Goal: Find specific page/section: Find specific page/section

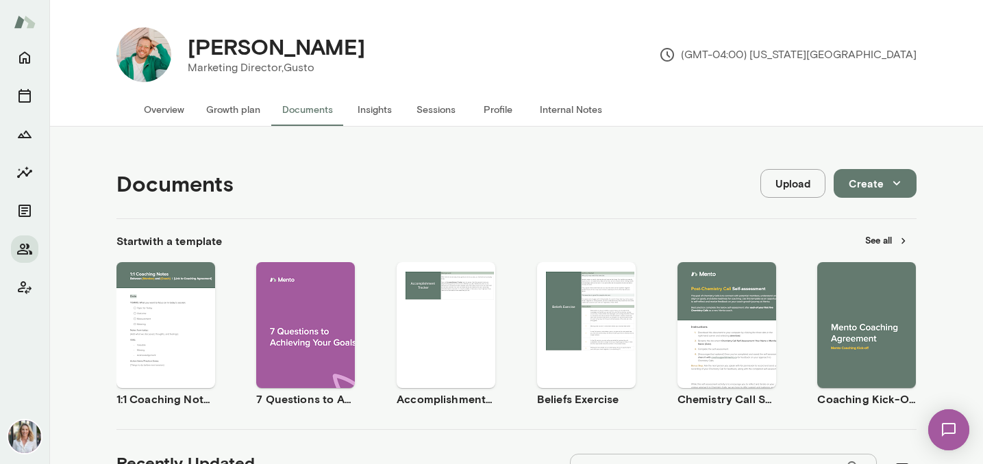
scroll to position [318, 0]
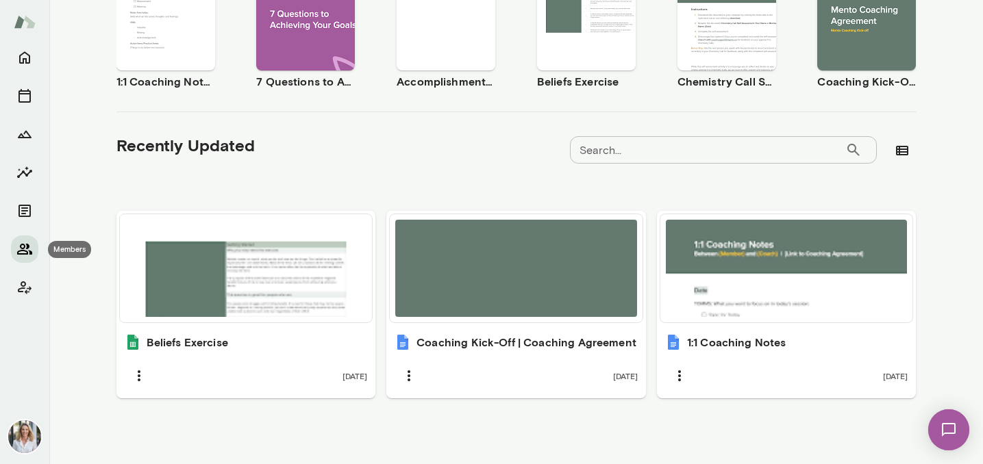
click at [28, 247] on icon "Members" at bounding box center [24, 249] width 15 height 11
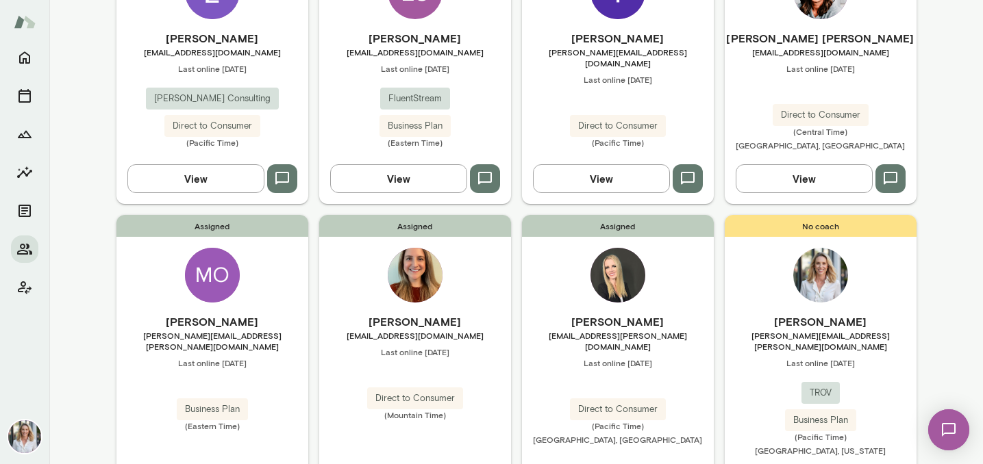
scroll to position [509, 0]
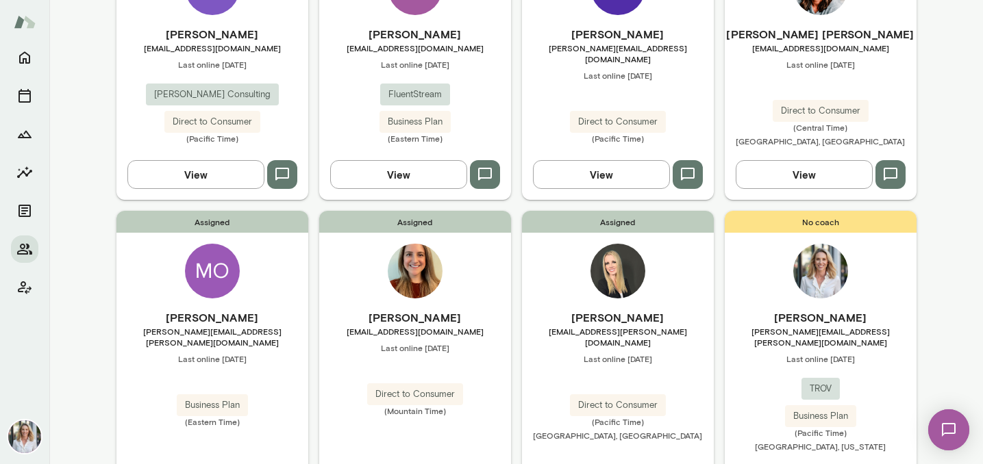
click at [247, 287] on div "Assigned [PERSON_NAME] [PERSON_NAME][EMAIL_ADDRESS][PERSON_NAME][DOMAIN_NAME] L…" at bounding box center [212, 358] width 192 height 294
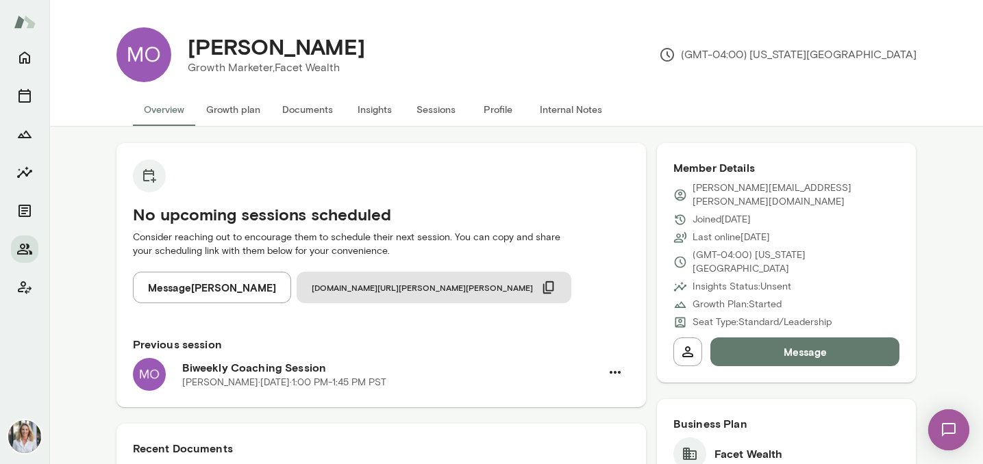
click at [314, 118] on button "Documents" at bounding box center [307, 109] width 73 height 33
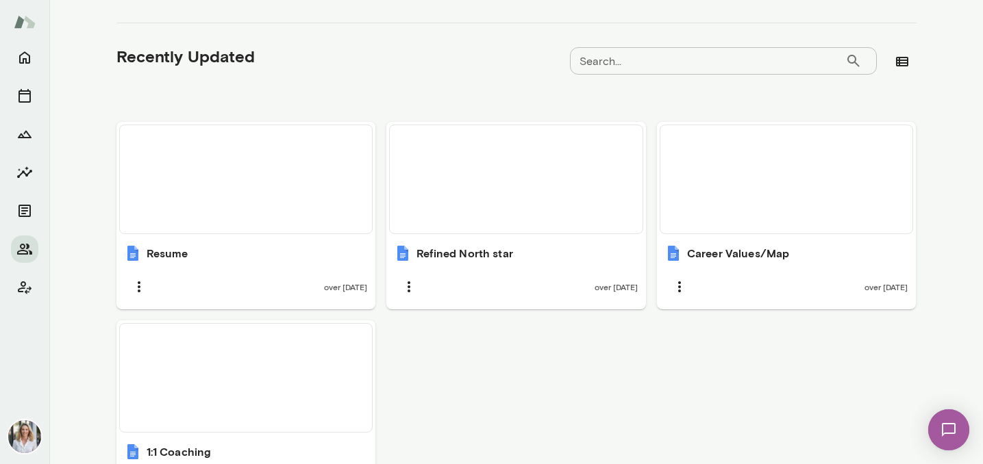
scroll to position [516, 0]
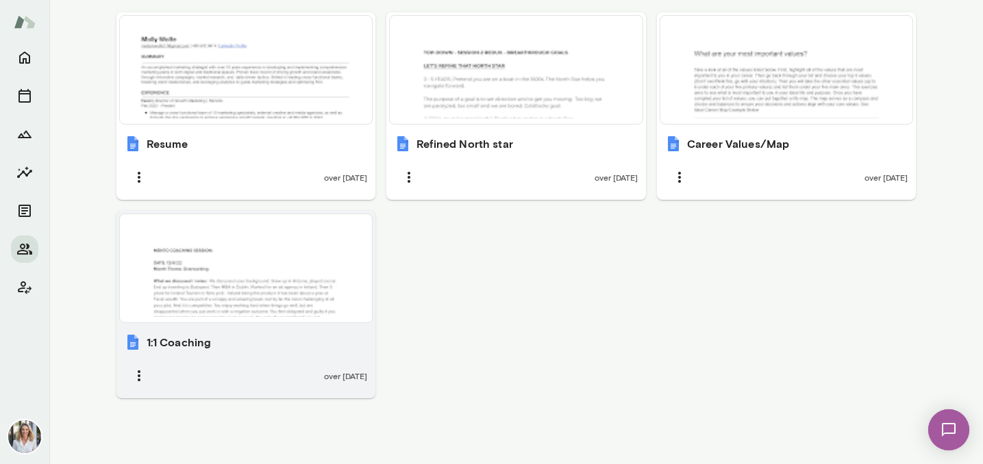
click at [310, 271] on div at bounding box center [246, 268] width 242 height 97
